Goal: Task Accomplishment & Management: Use online tool/utility

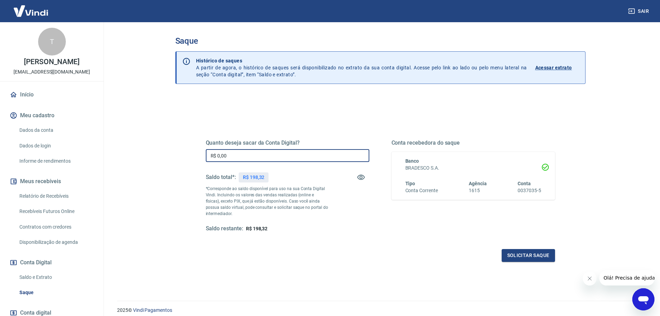
drag, startPoint x: 233, startPoint y: 155, endPoint x: 197, endPoint y: 155, distance: 36.0
click at [197, 155] on div "Quanto deseja sacar da Conta Digital? R$ 0,00 ​ Saldo total*: R$ 198,32 *Corres…" at bounding box center [380, 189] width 382 height 161
type input "R$ 195,00"
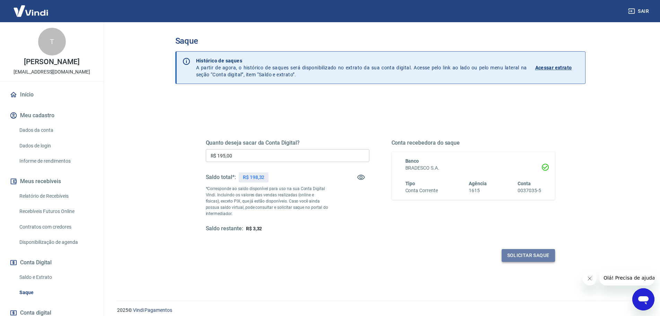
click at [513, 254] on button "Solicitar saque" at bounding box center [528, 255] width 53 height 13
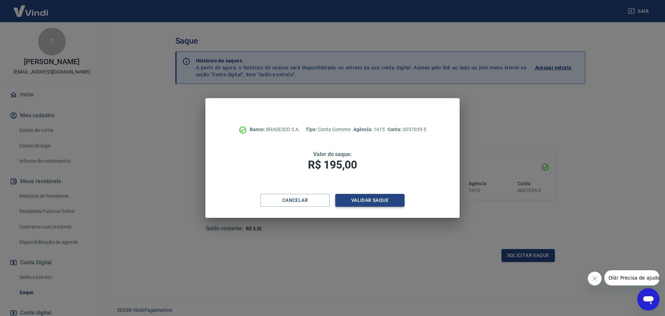
click at [378, 198] on button "Validar saque" at bounding box center [369, 200] width 69 height 13
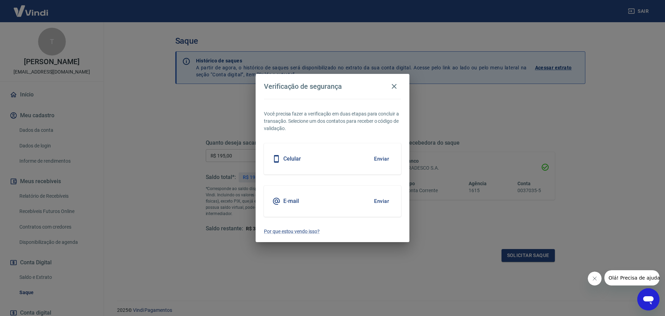
click at [393, 206] on div "E-mail Enviar" at bounding box center [332, 200] width 137 height 31
click at [380, 199] on button "Enviar" at bounding box center [381, 201] width 23 height 15
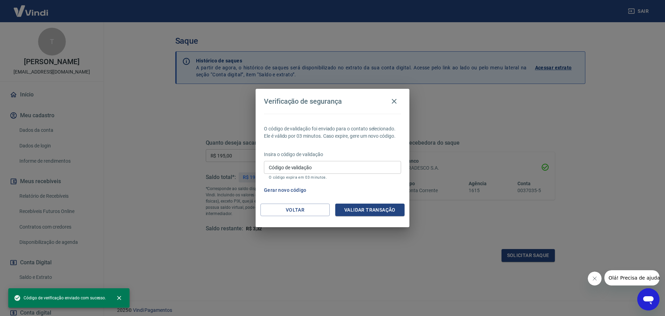
click at [298, 169] on input "Código de validação" at bounding box center [332, 167] width 137 height 13
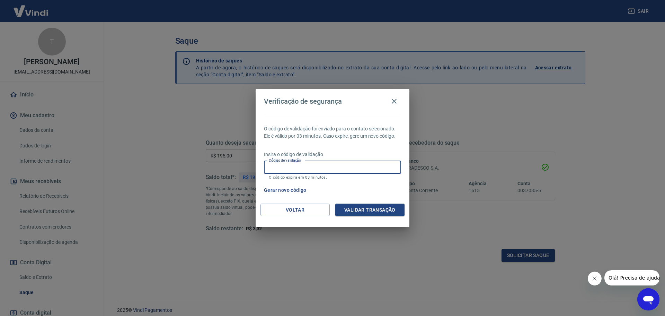
paste input "105634"
type input "105634"
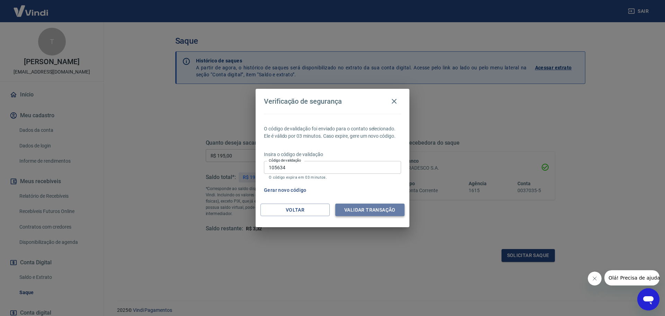
click at [351, 207] on button "Validar transação" at bounding box center [369, 209] width 69 height 13
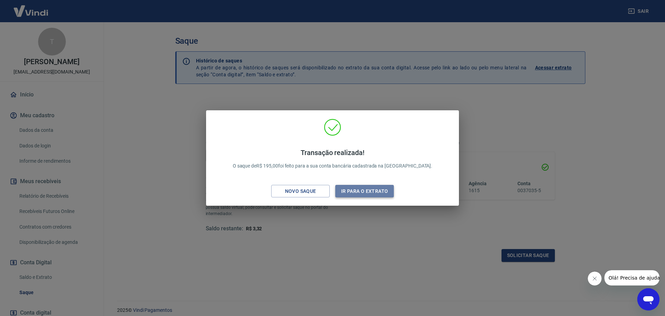
click at [357, 186] on button "Ir para o extrato" at bounding box center [364, 191] width 59 height 13
